Goal: Find specific page/section: Find specific page/section

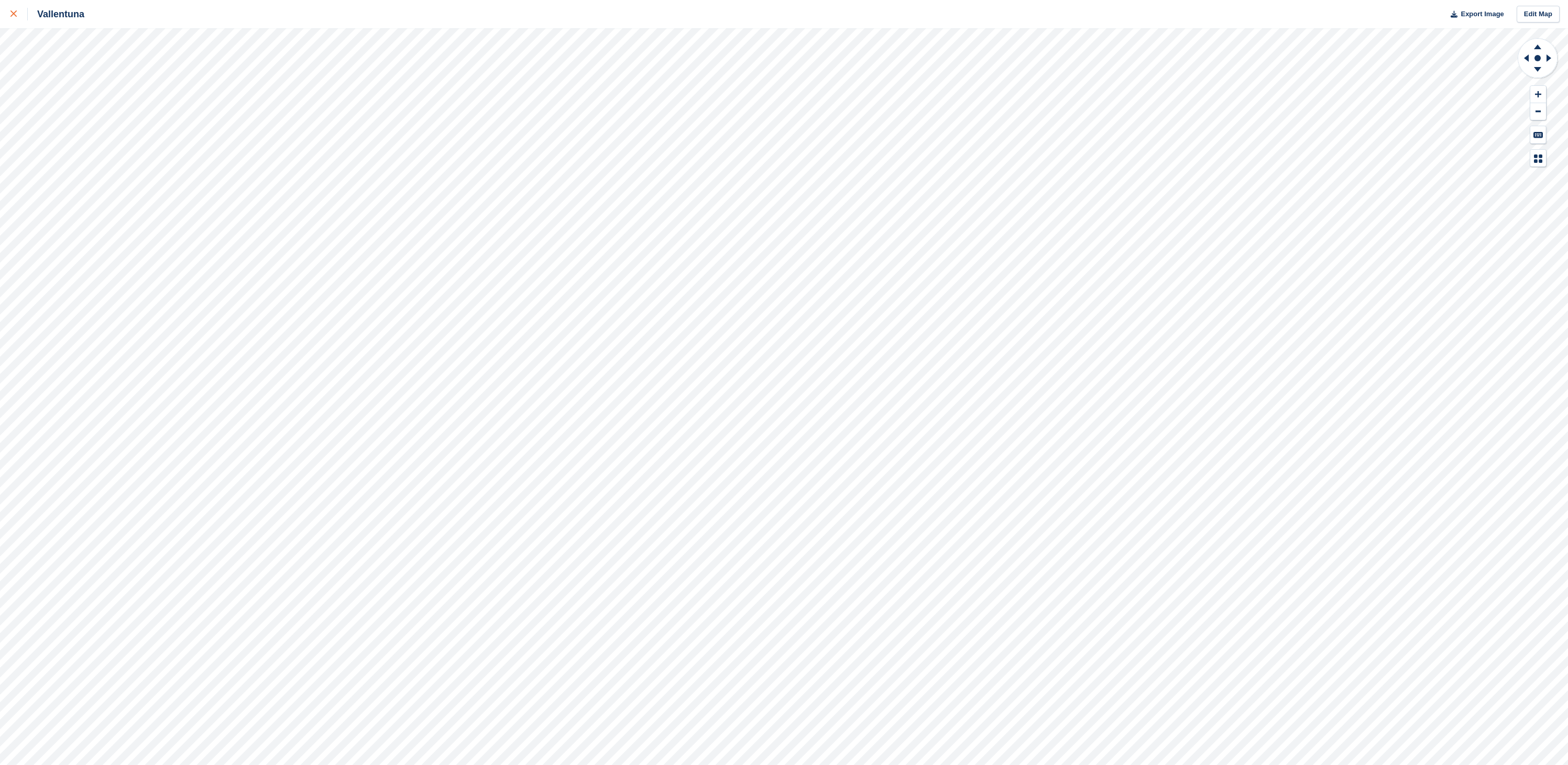
click at [12, 20] on div at bounding box center [19, 14] width 17 height 13
